Goal: Task Accomplishment & Management: Manage account settings

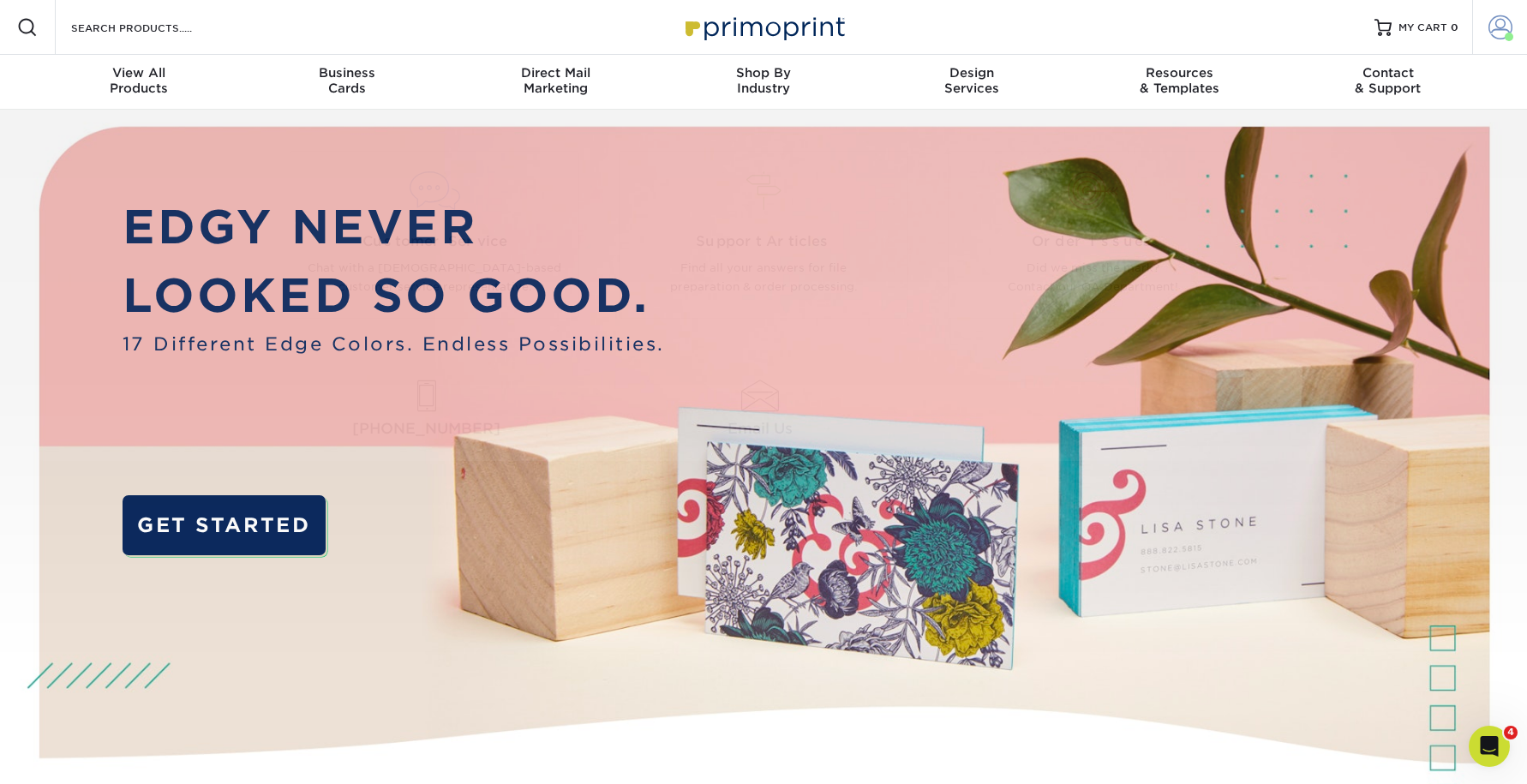
click at [1506, 13] on link "Account" at bounding box center [1499, 27] width 55 height 55
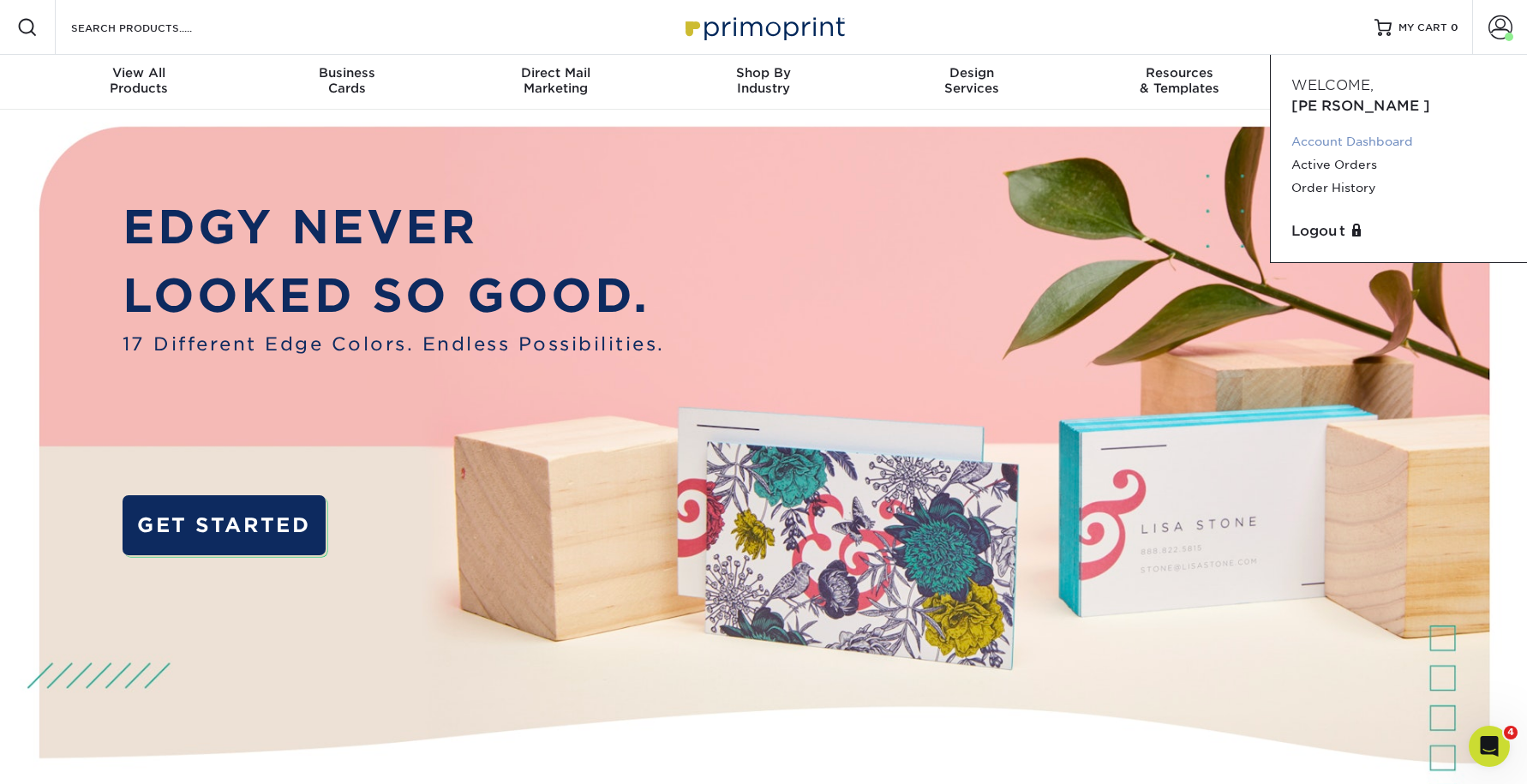
click at [1368, 131] on link "Account Dashboard" at bounding box center [1399, 142] width 215 height 23
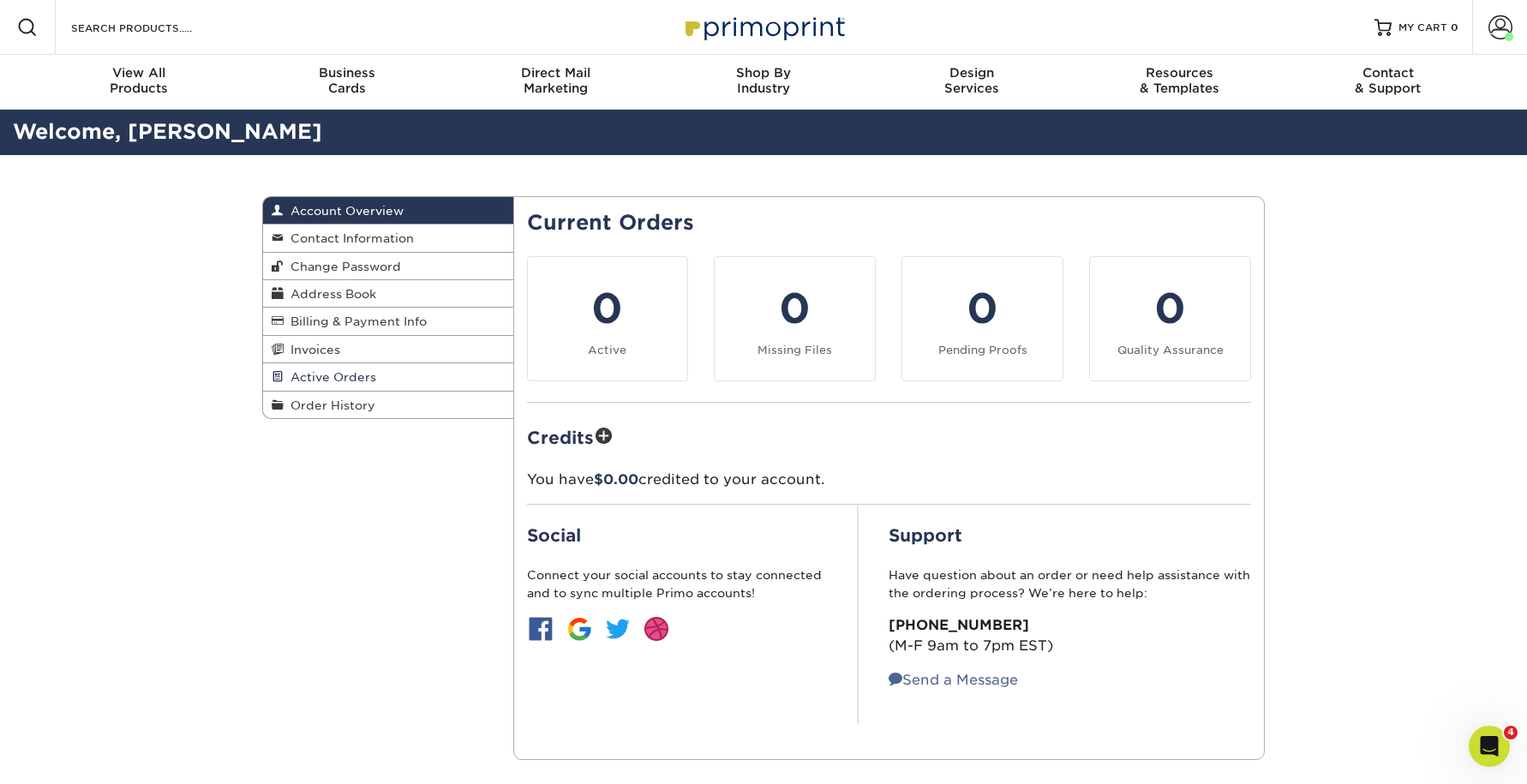
click at [344, 374] on span "Active Orders" at bounding box center [330, 377] width 93 height 14
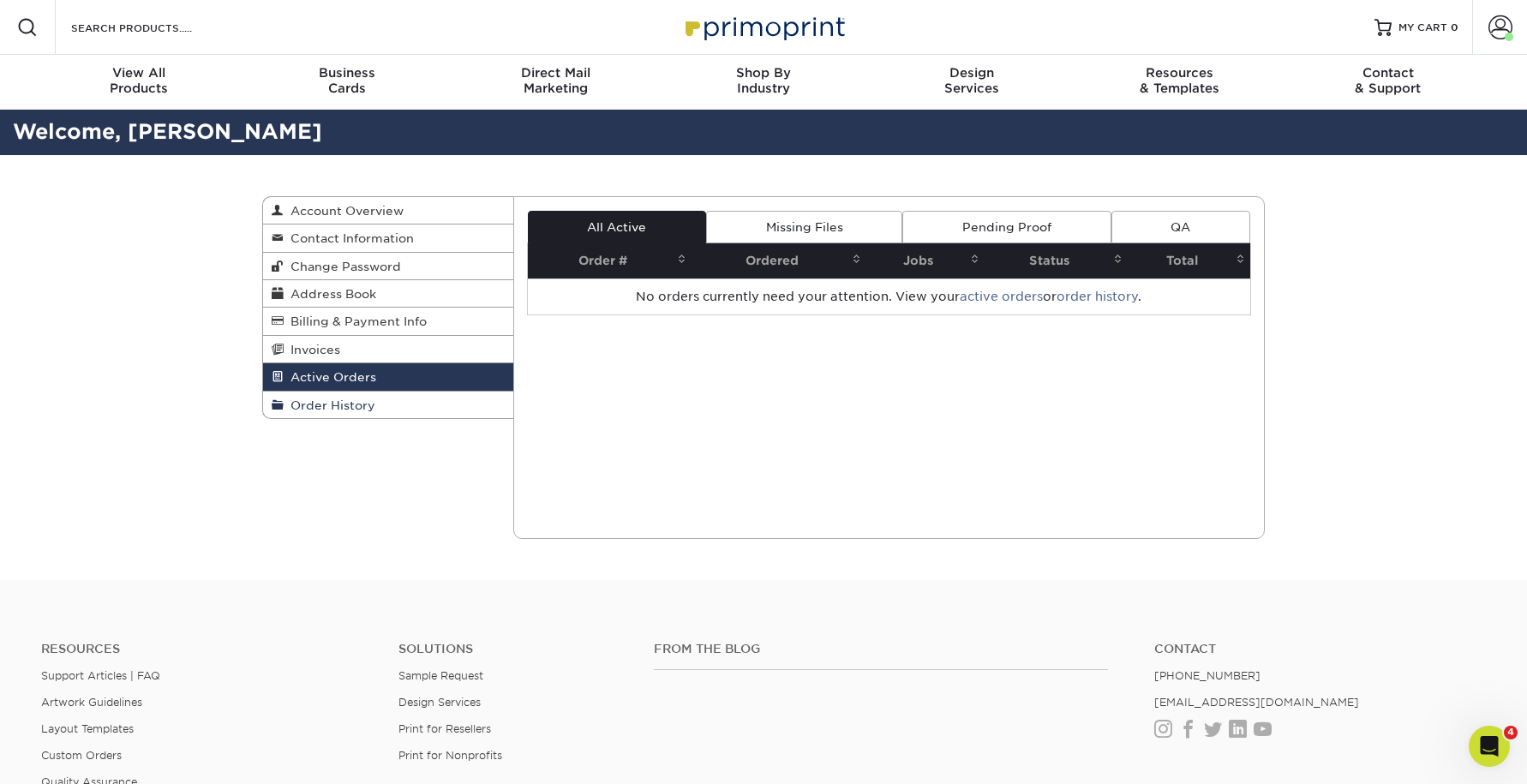
click at [323, 405] on span "Order History" at bounding box center [329, 404] width 92 height 14
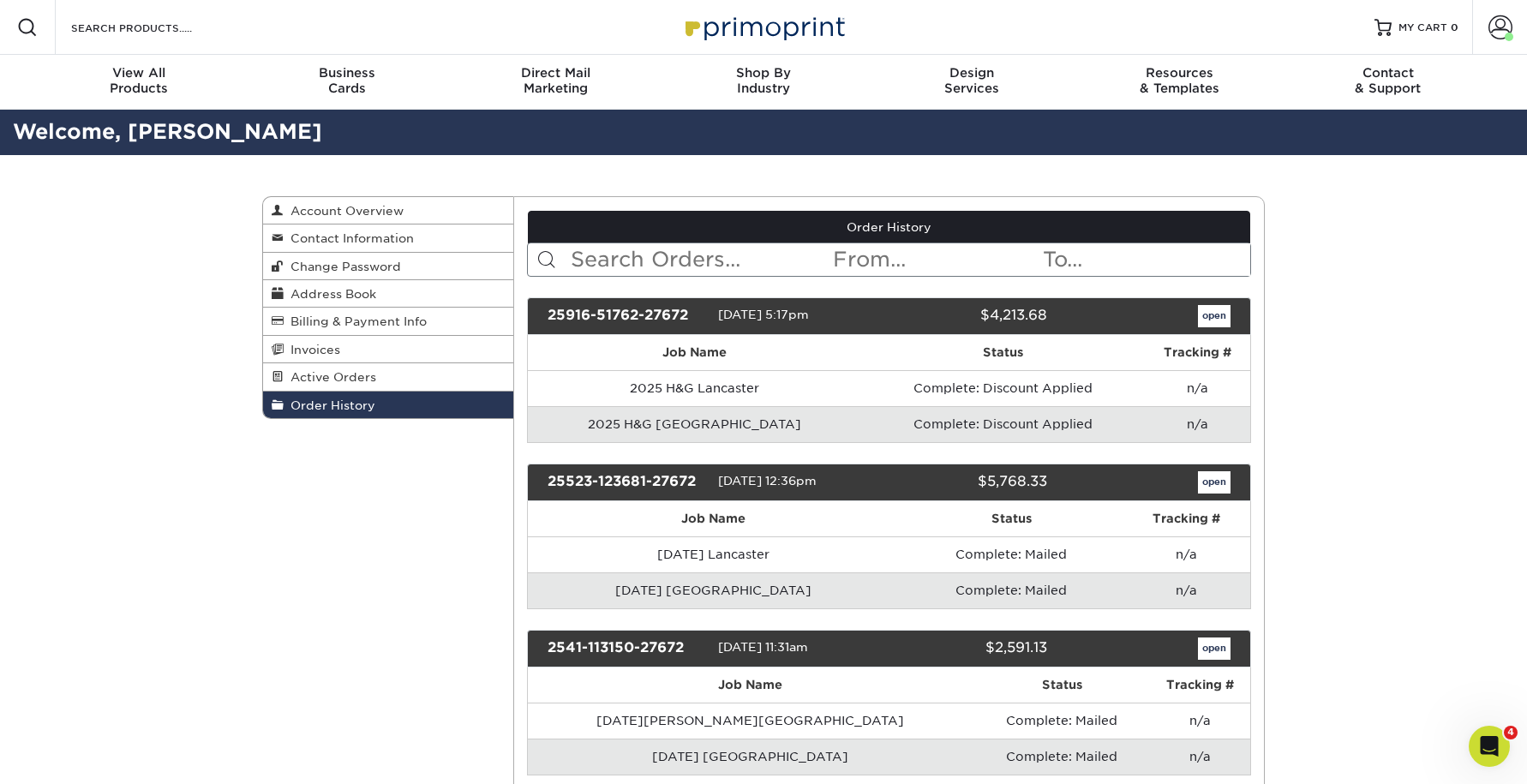
click at [1218, 306] on link "open" at bounding box center [1214, 316] width 32 height 22
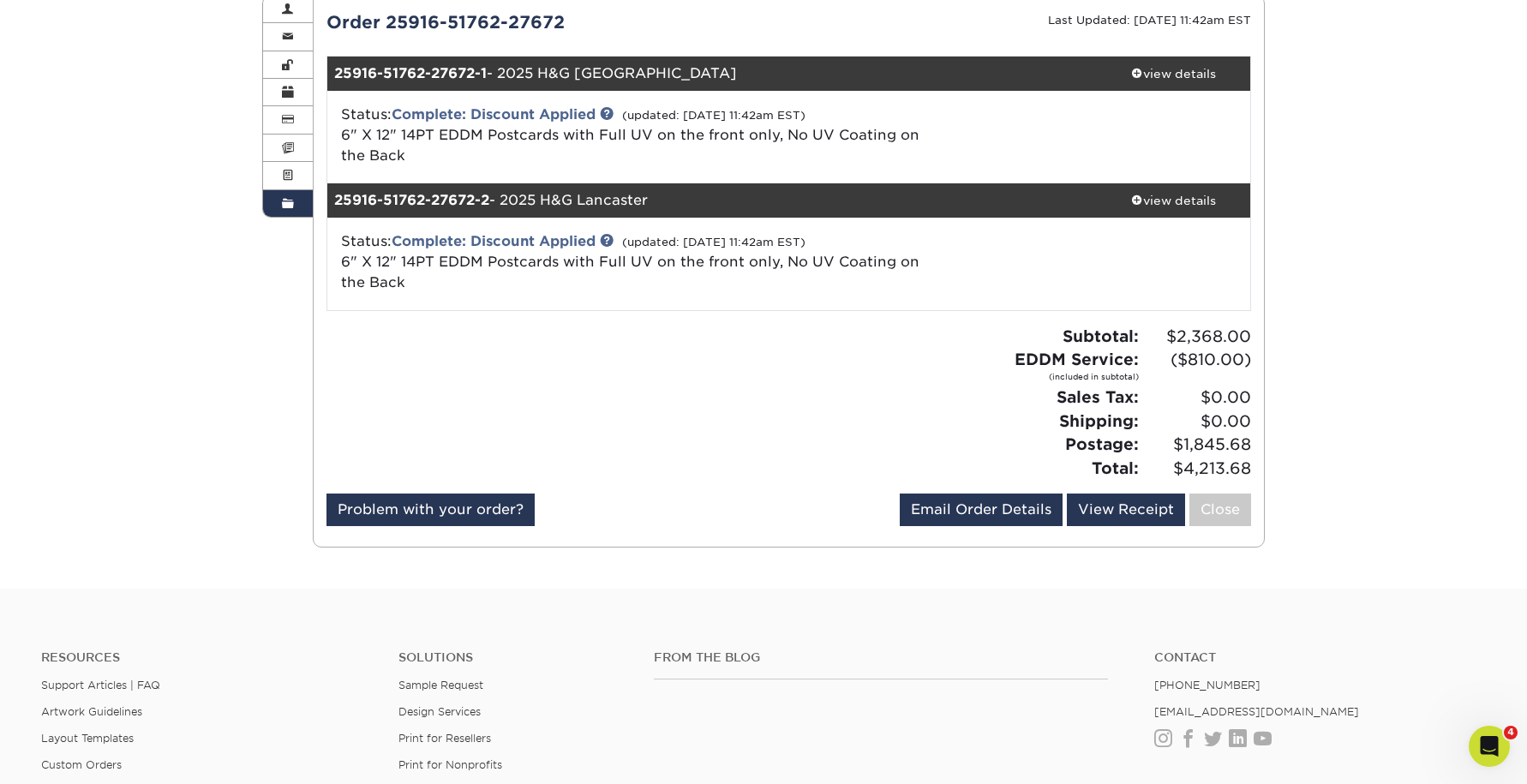
scroll to position [192, 0]
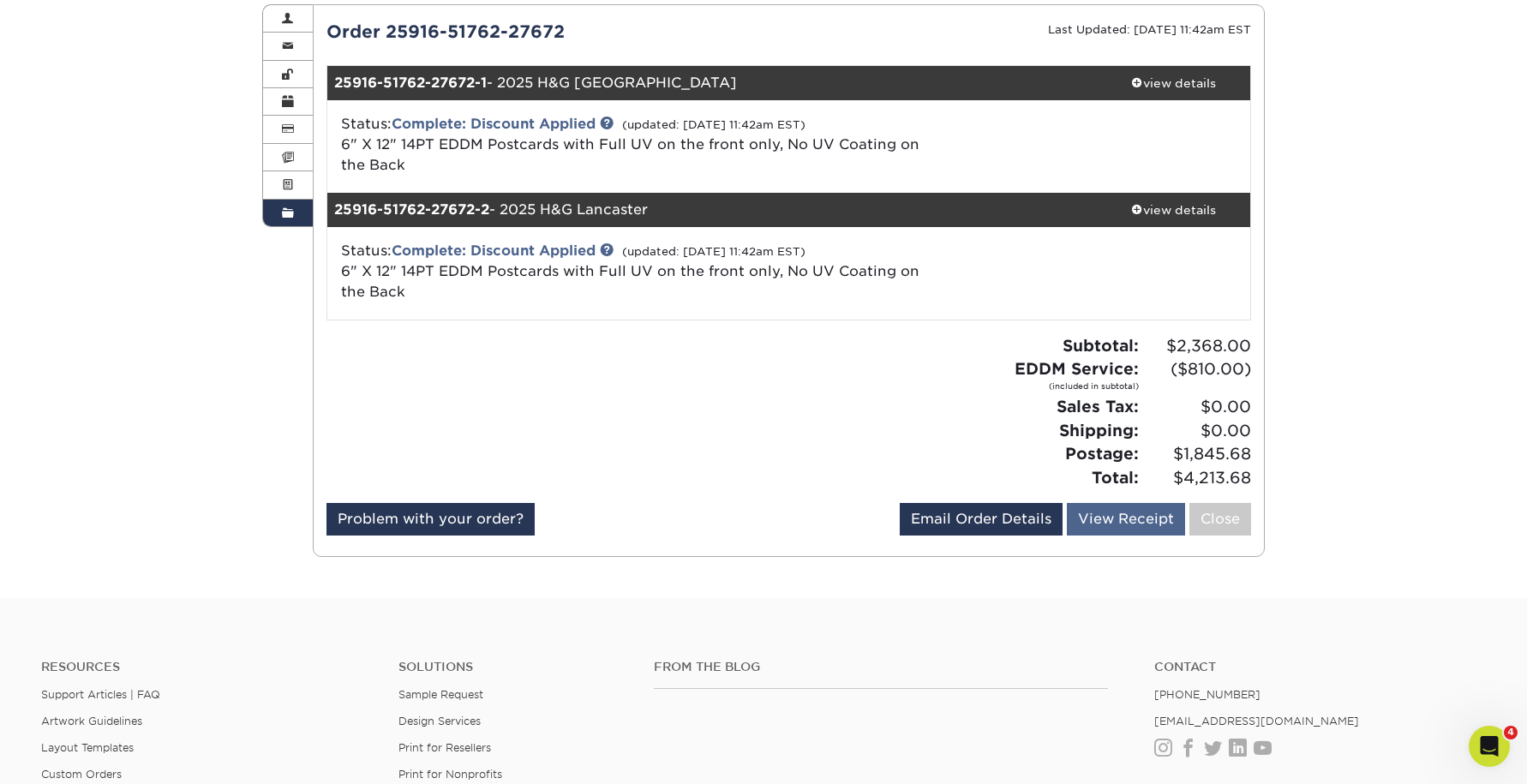
click at [1136, 503] on link "View Receipt" at bounding box center [1126, 518] width 119 height 32
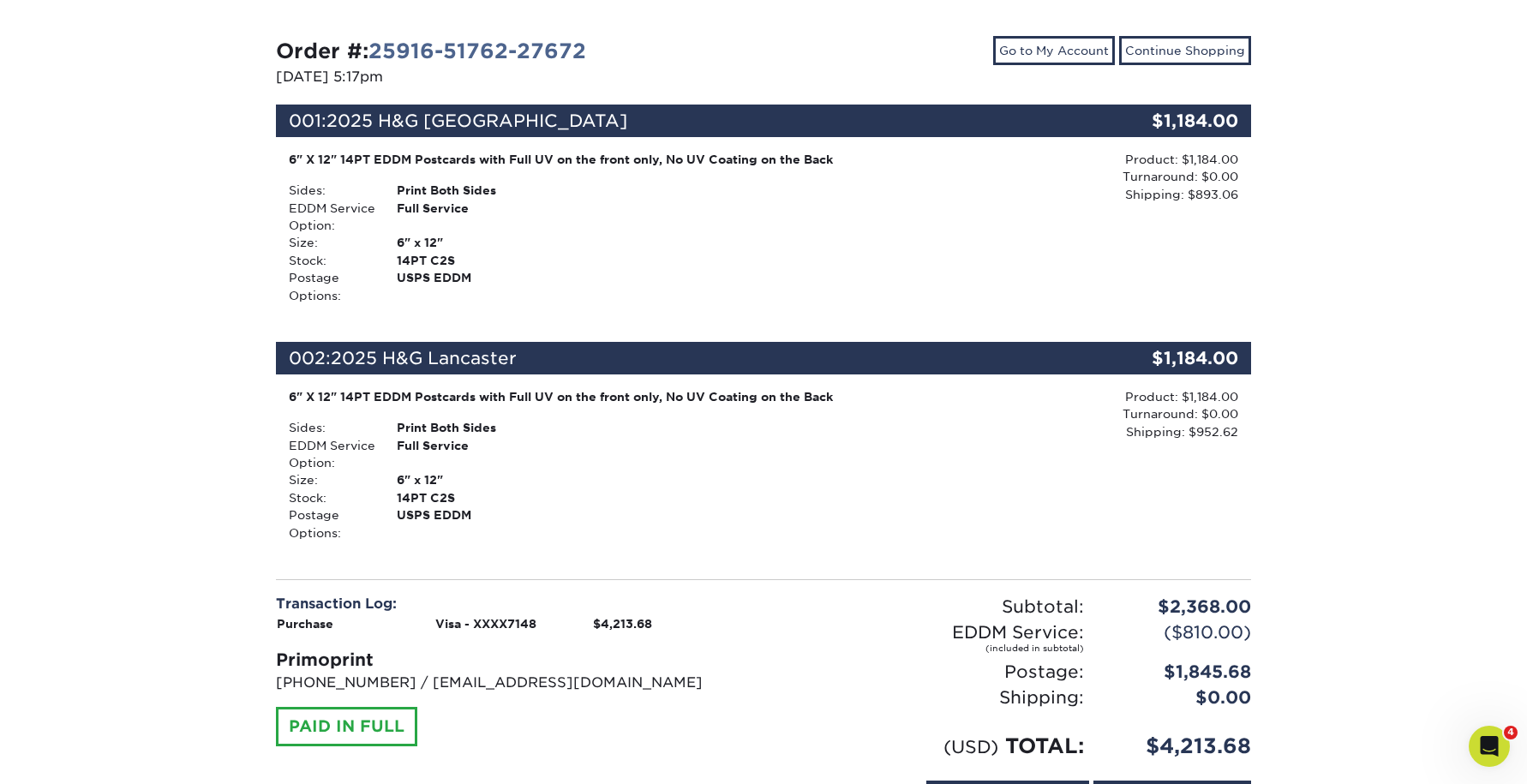
scroll to position [176, 1]
